Goal: Transaction & Acquisition: Purchase product/service

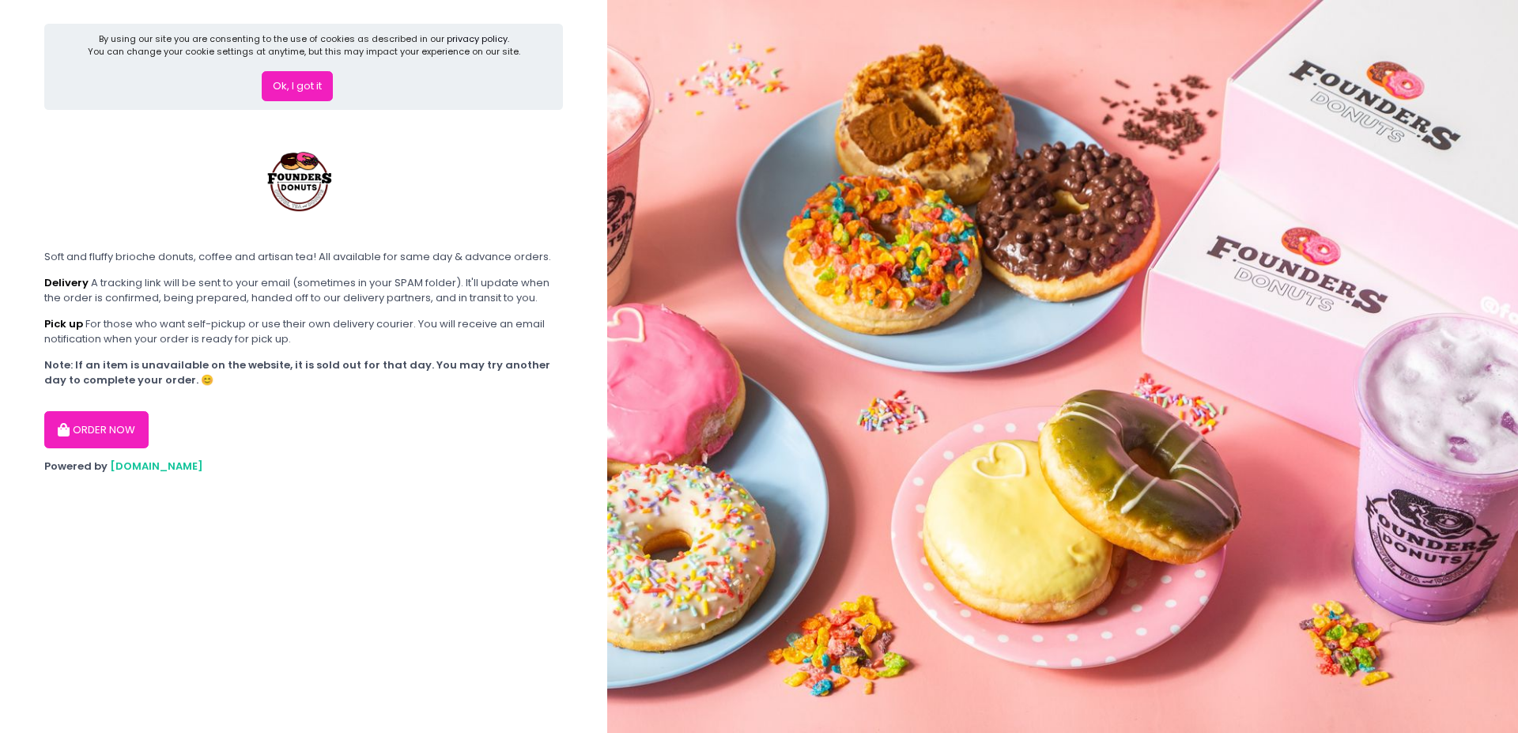
click at [125, 421] on button "ORDER NOW" at bounding box center [96, 430] width 104 height 38
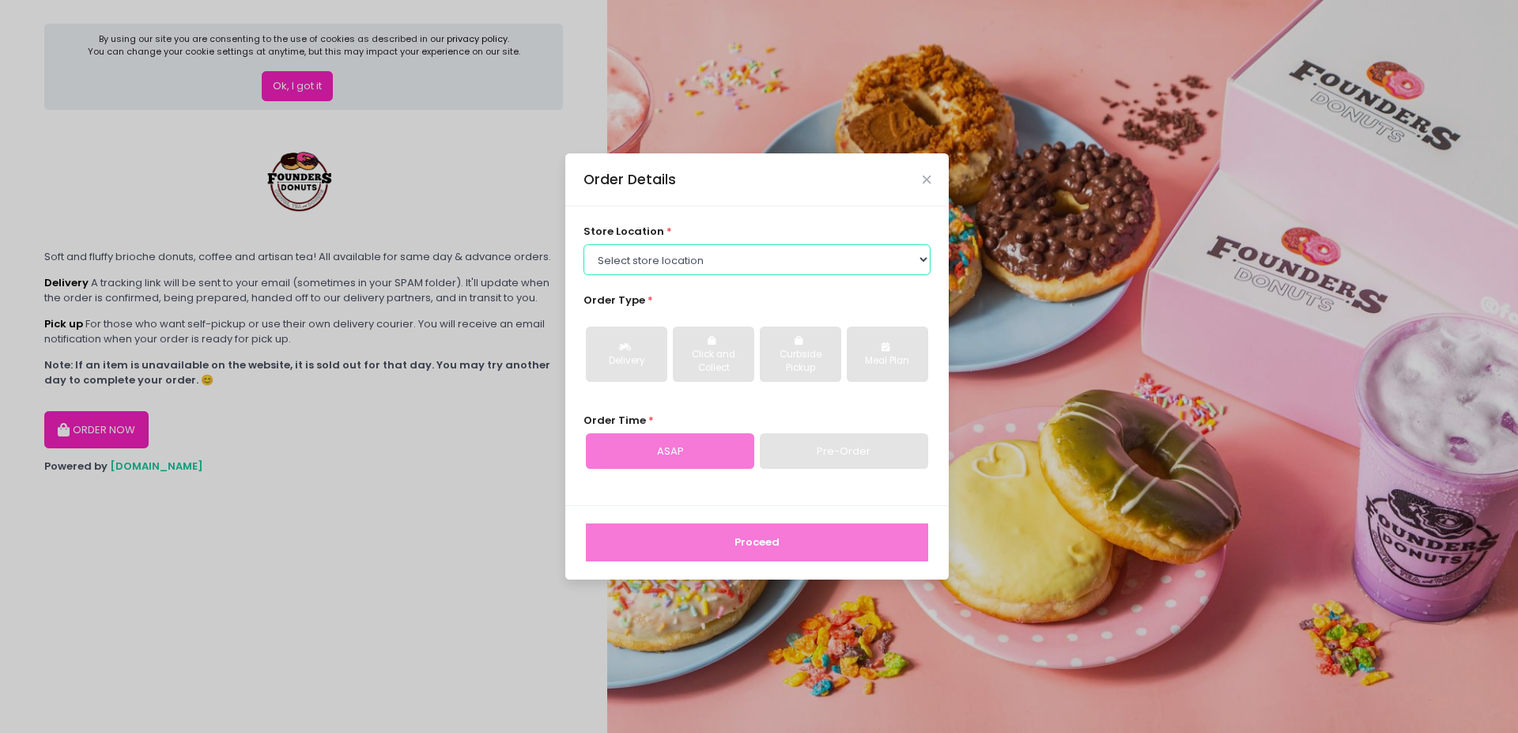
select select "6823519f7f461c106b9614ee"
click option "Founders Donuts - [GEOGRAPHIC_DATA], [GEOGRAPHIC_DATA]" at bounding box center [0, 0] width 0 height 0
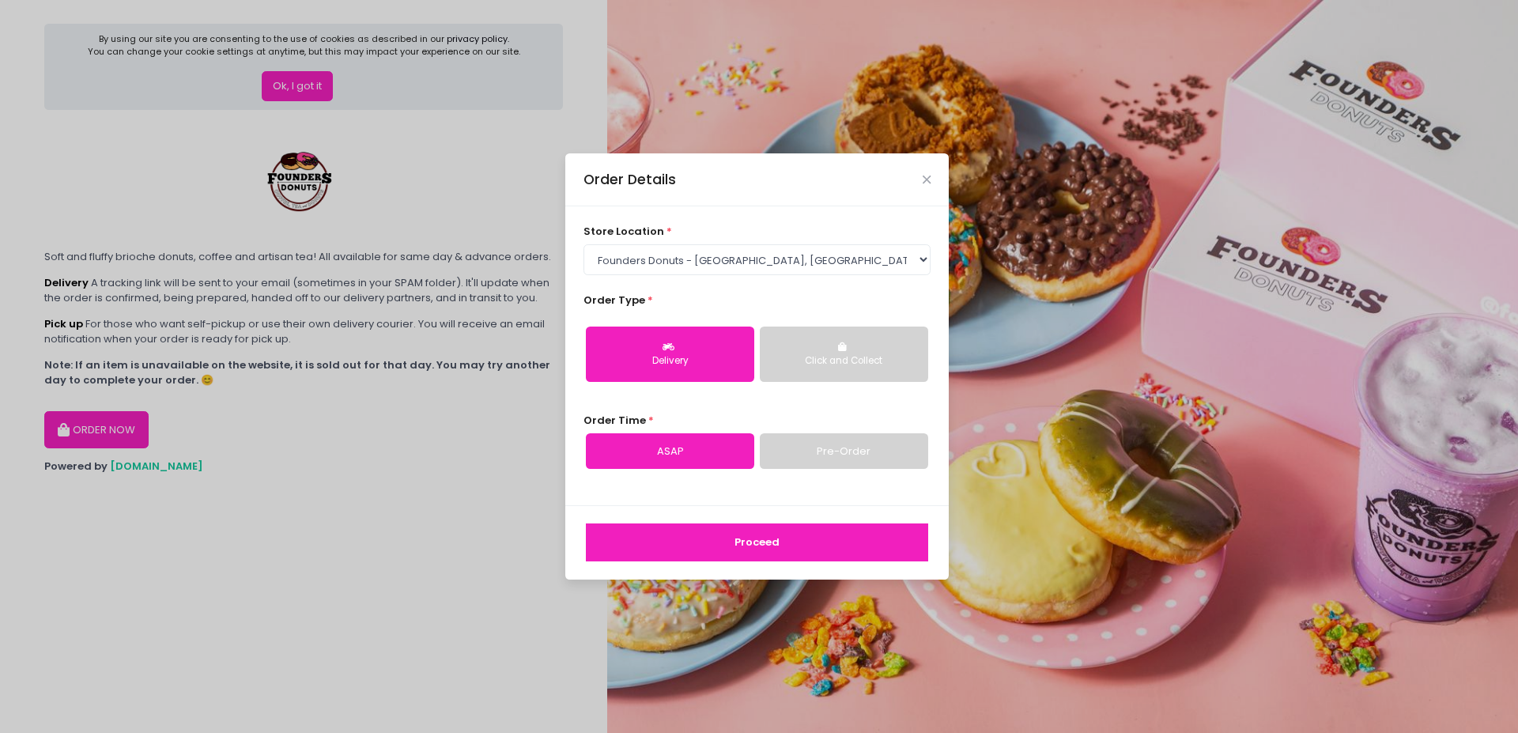
click at [729, 370] on button "Delivery" at bounding box center [670, 353] width 168 height 55
click at [839, 364] on div "Click and Collect" at bounding box center [844, 361] width 146 height 14
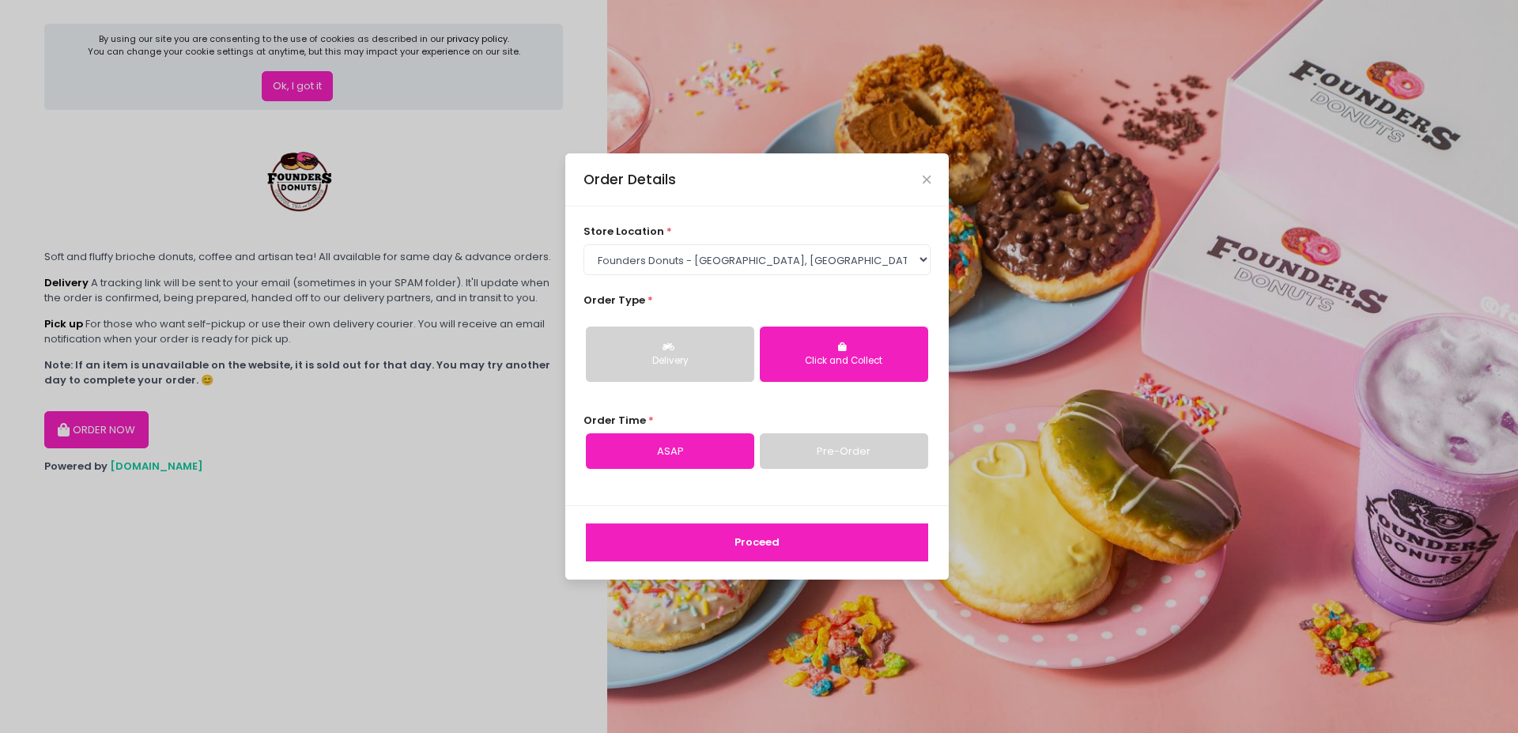
click at [795, 461] on link "Pre-Order" at bounding box center [844, 451] width 168 height 36
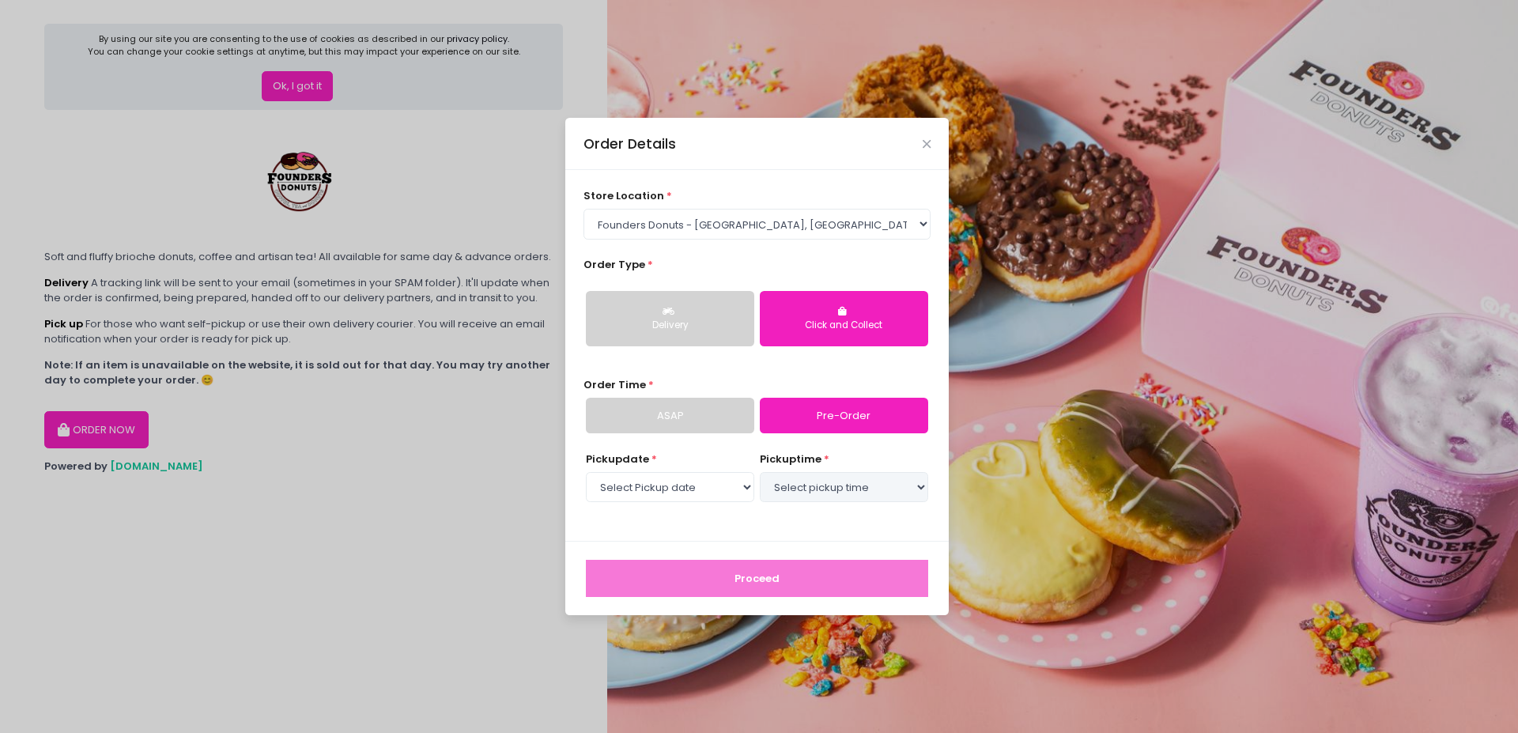
select select "[DATE]"
click at [707, 424] on link "ASAP" at bounding box center [670, 416] width 168 height 36
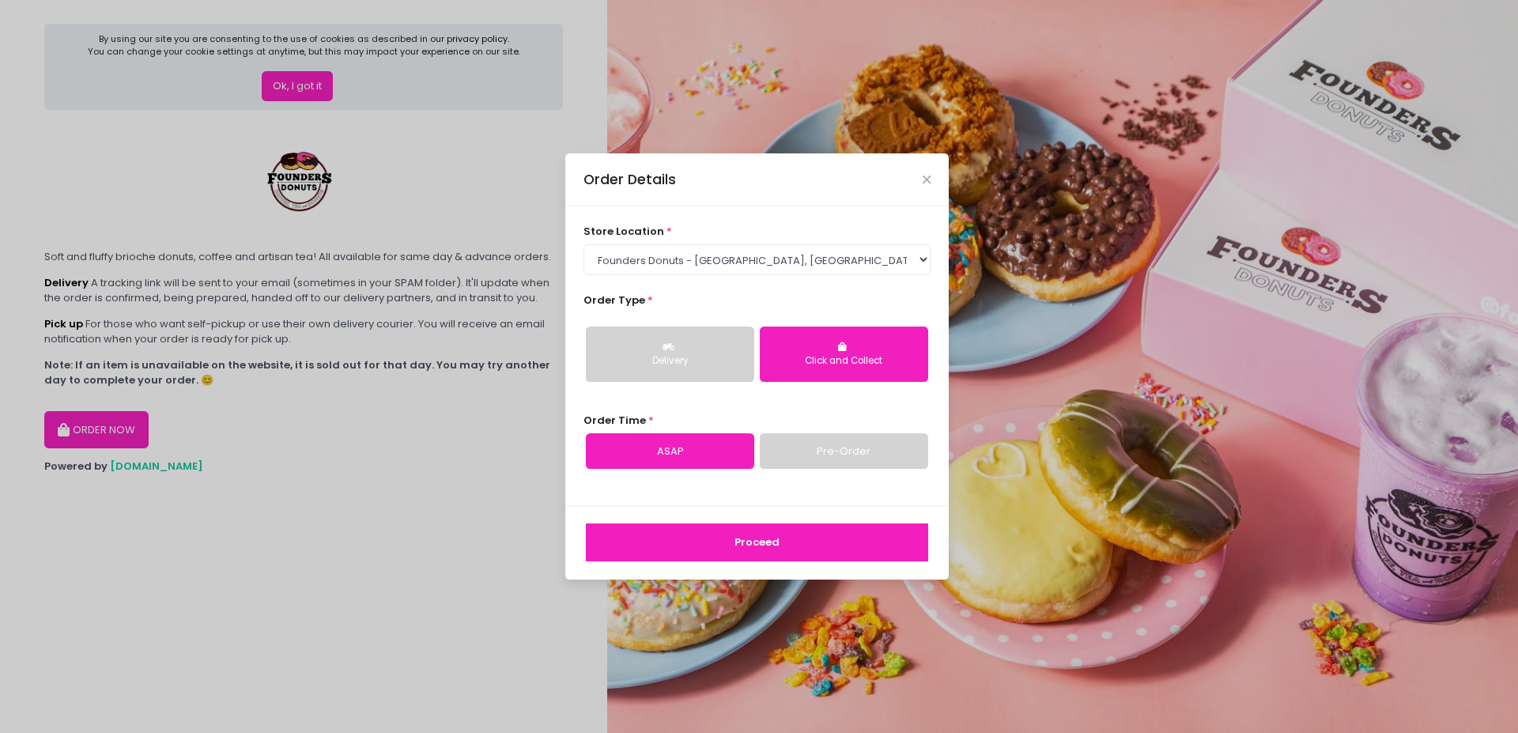
click at [763, 481] on div "store location * Select store location Founders Donuts - [PERSON_NAME] Founders…" at bounding box center [756, 355] width 383 height 299
click at [757, 534] on button "Proceed" at bounding box center [757, 542] width 342 height 38
